Goal: Navigation & Orientation: Find specific page/section

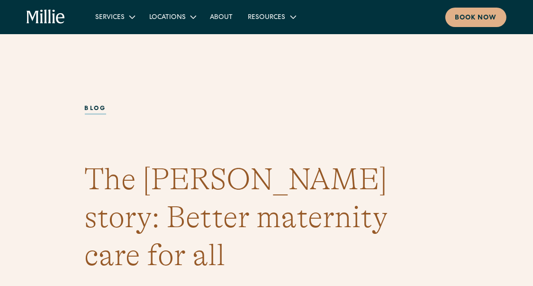
click at [43, 13] on icon "home" at bounding box center [46, 16] width 38 height 15
click at [51, 15] on icon "home" at bounding box center [46, 16] width 38 height 15
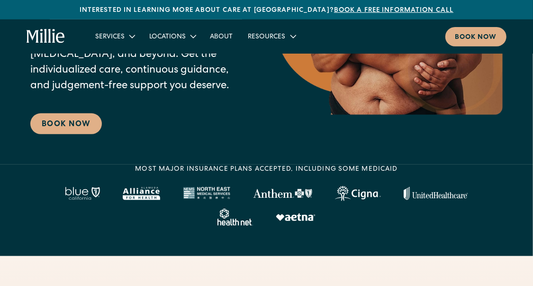
scroll to position [225, 0]
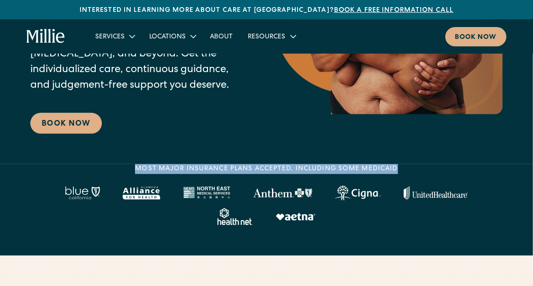
drag, startPoint x: 399, startPoint y: 165, endPoint x: 135, endPoint y: 164, distance: 264.0
click at [135, 164] on div "MOST MAJOR INSURANCE PLANS ACCEPTED, INCLUDING some MEDICAID" at bounding box center [266, 194] width 473 height 61
copy div "MOST MAJOR INSURANCE PLANS ACCEPTED, INCLUDING some MEDICAID"
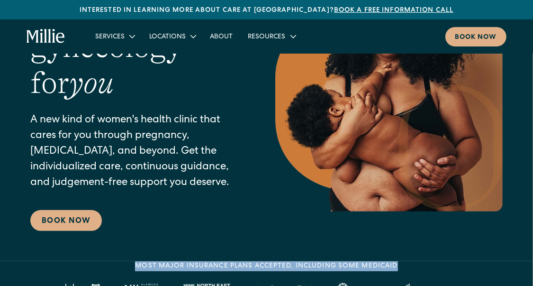
scroll to position [128, 0]
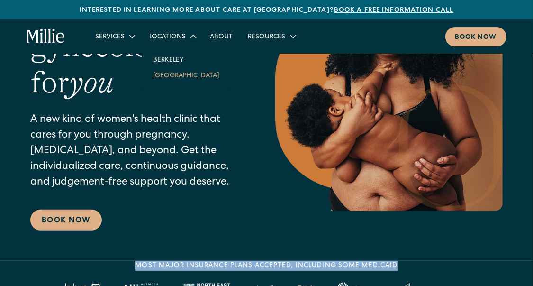
click at [168, 73] on link "[GEOGRAPHIC_DATA]" at bounding box center [186, 75] width 82 height 16
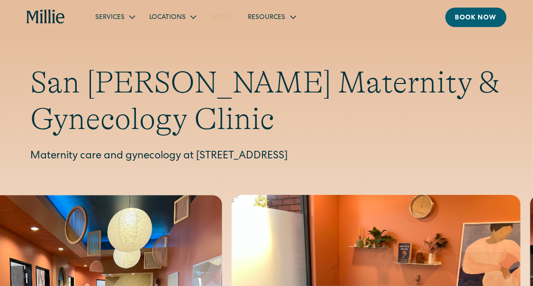
click at [221, 18] on link "About" at bounding box center [222, 17] width 38 height 16
